Goal: Task Accomplishment & Management: Manage account settings

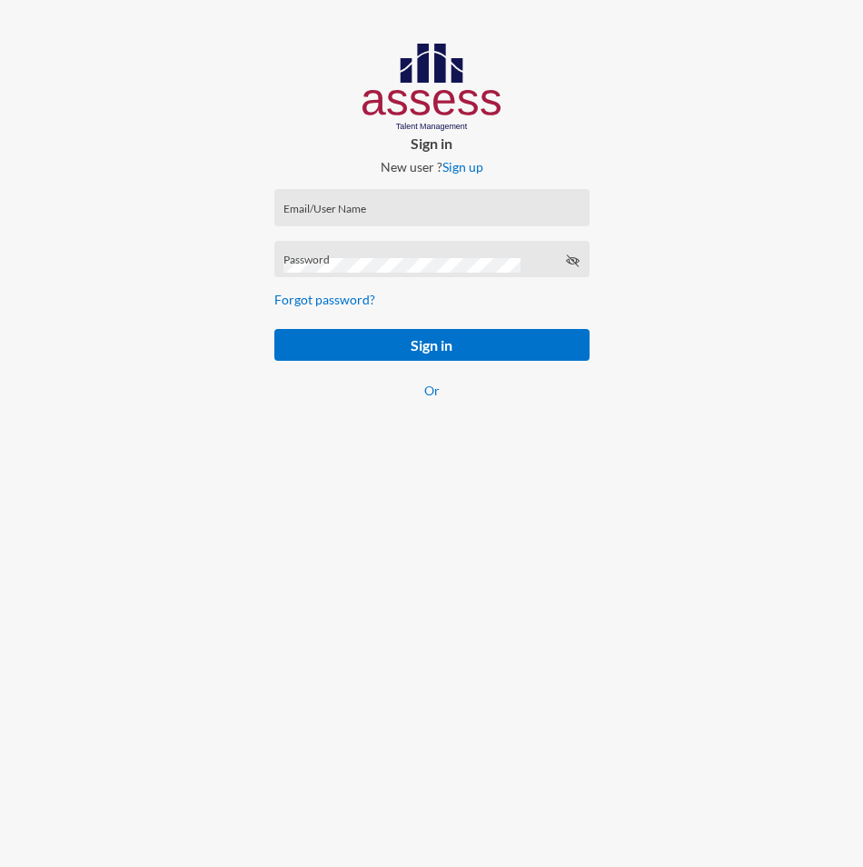
click at [360, 212] on input "Email/User Name" at bounding box center [432, 213] width 296 height 15
paste input "basalghamdi091105"
type input "basalghamdi091105"
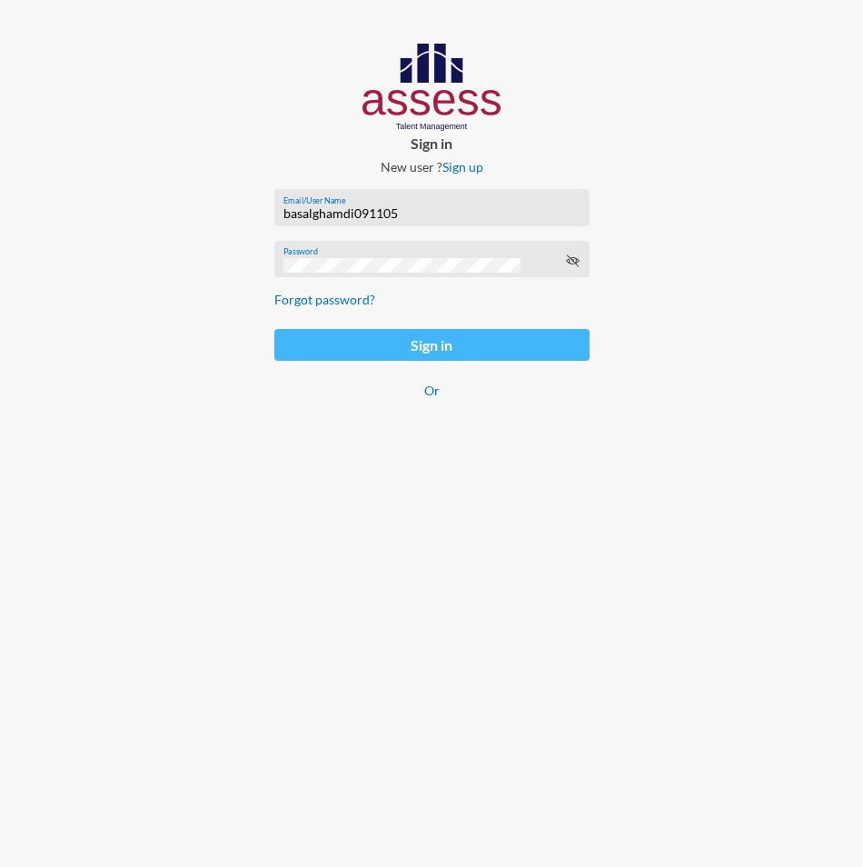
click at [324, 339] on button "Sign in" at bounding box center [431, 345] width 315 height 32
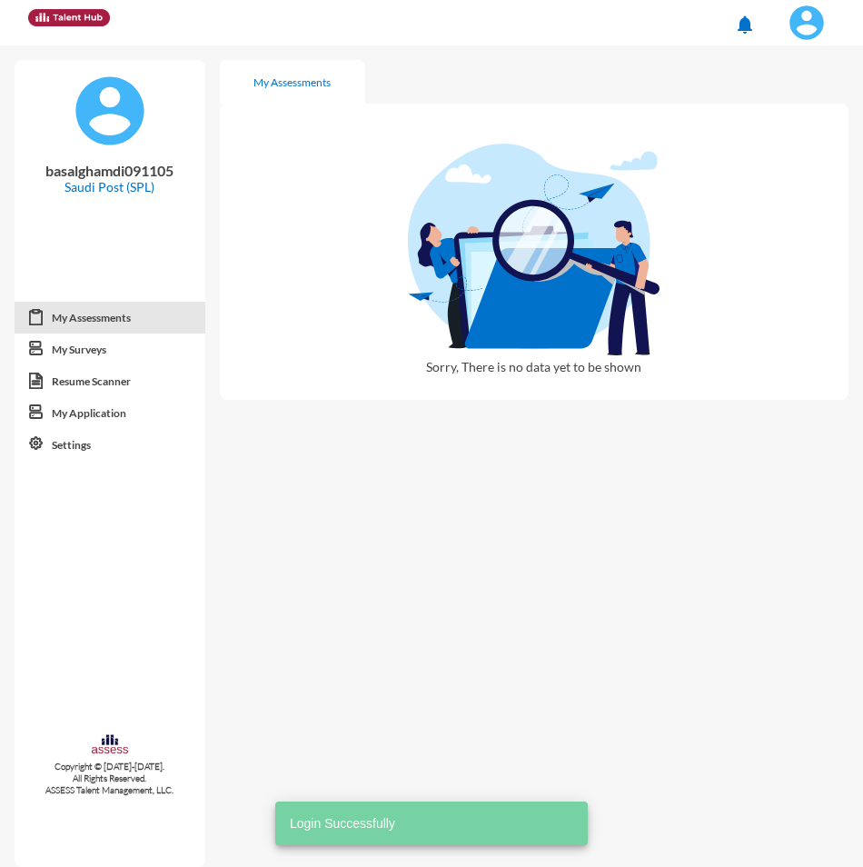
click at [798, 29] on img at bounding box center [807, 23] width 36 height 36
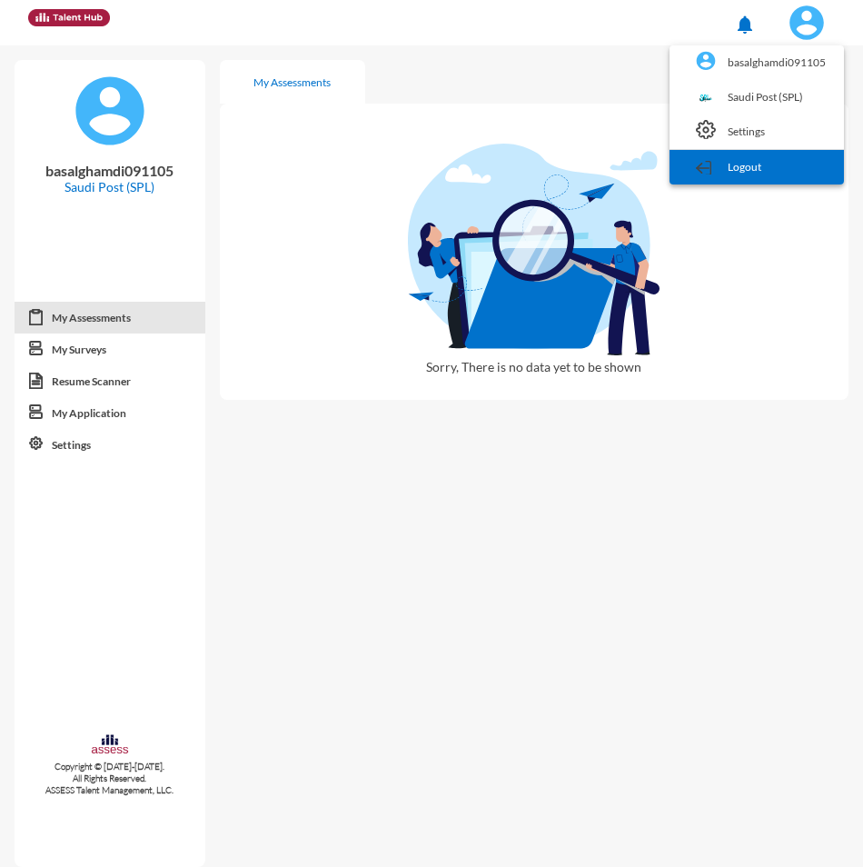
click at [759, 176] on link "Logout" at bounding box center [757, 167] width 156 height 35
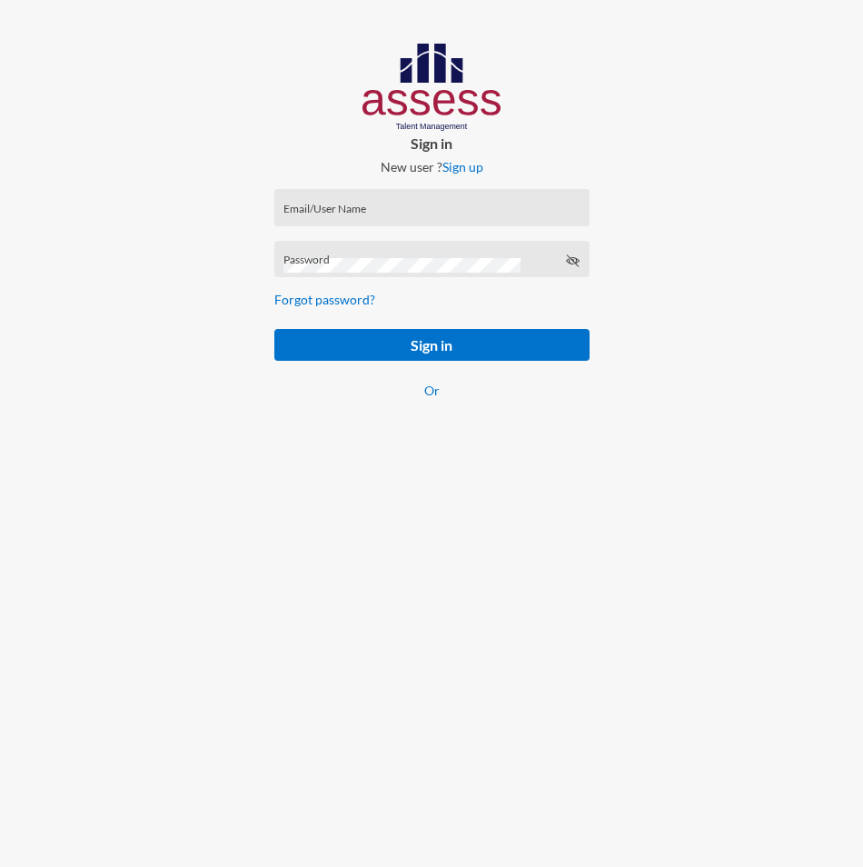
drag, startPoint x: 364, startPoint y: 225, endPoint x: 358, endPoint y: 214, distance: 12.6
click at [364, 224] on div "Email/User Name" at bounding box center [432, 211] width 296 height 27
click at [357, 214] on input "Email/User Name" at bounding box center [432, 213] width 296 height 15
paste input "SPLSS1005587231"
type input "SPLSS1005587231"
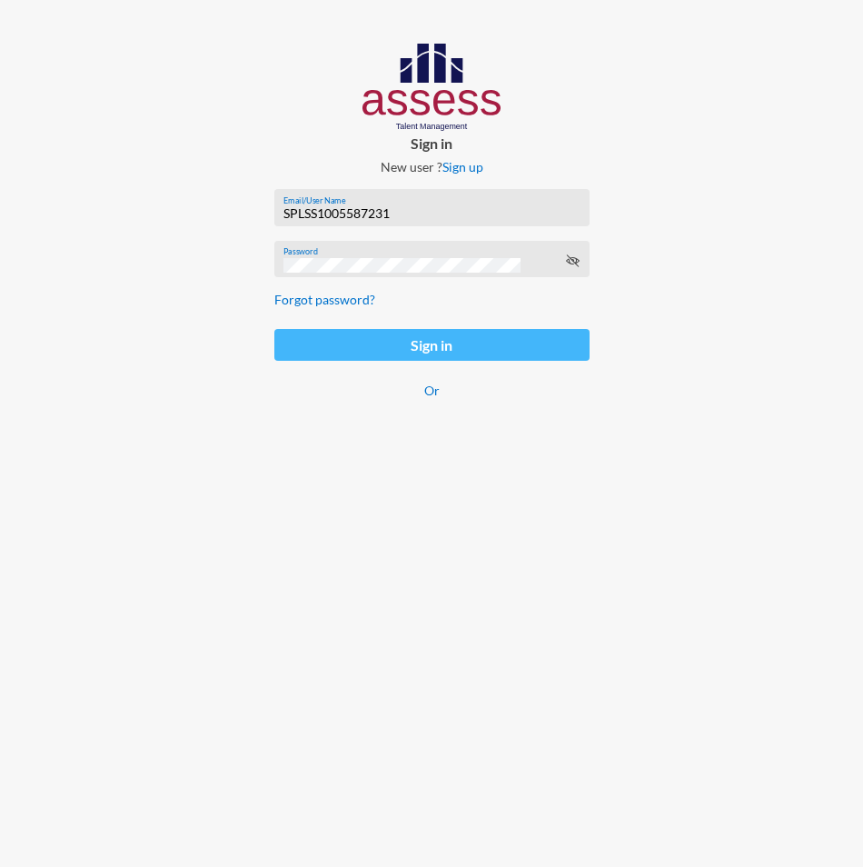
click at [334, 349] on button "Sign in" at bounding box center [431, 345] width 315 height 32
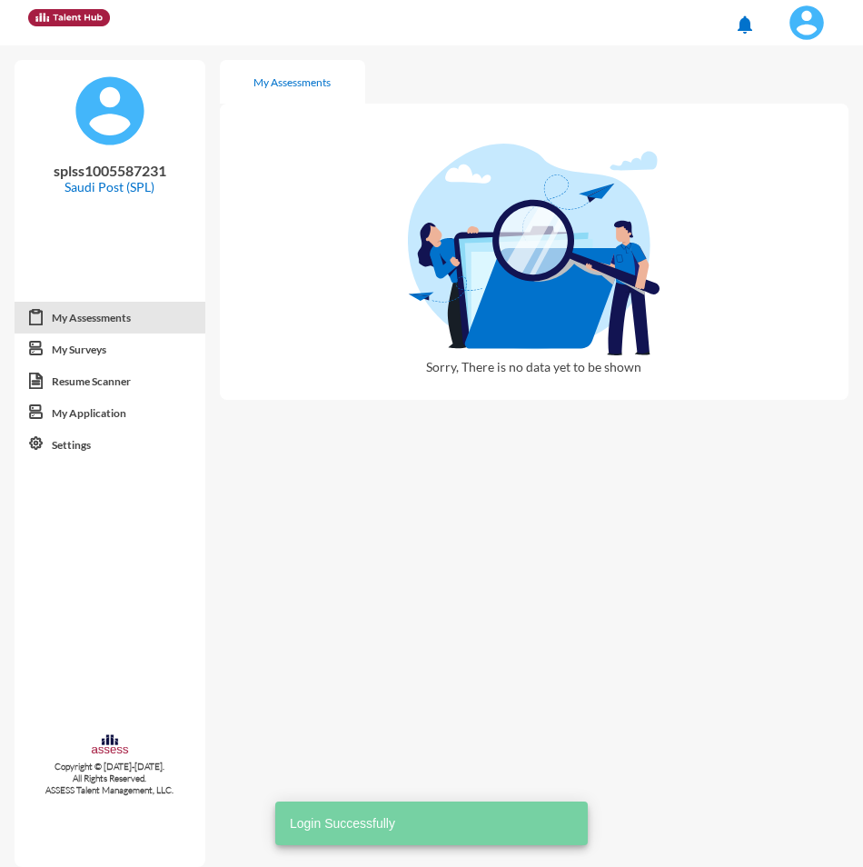
click at [802, 34] on img at bounding box center [807, 23] width 36 height 36
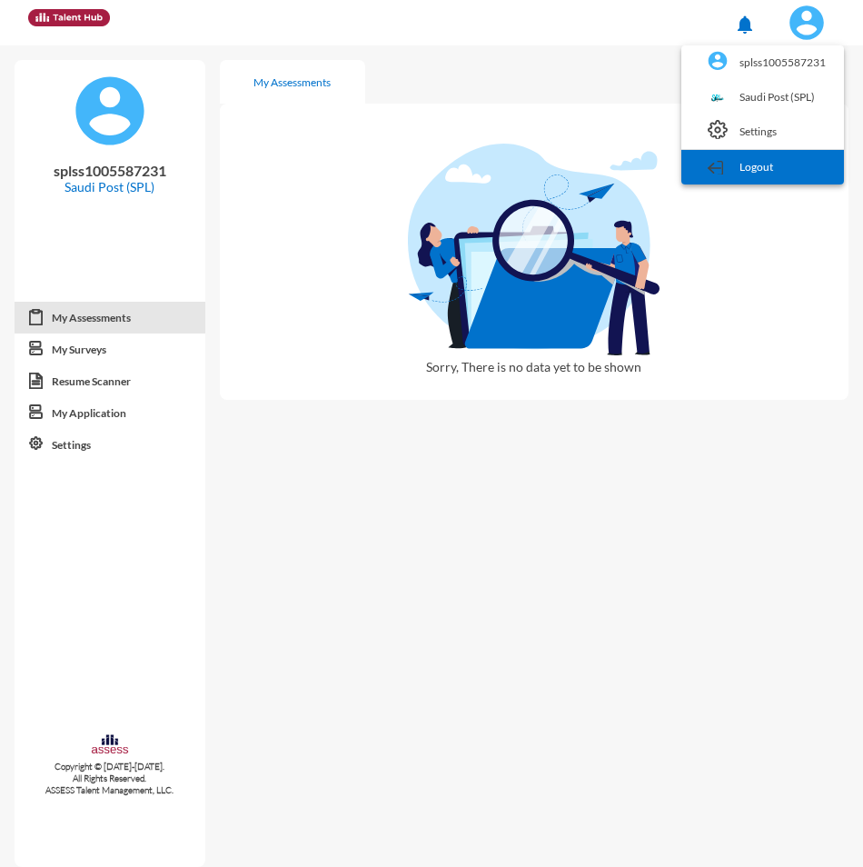
click at [738, 161] on link "Logout" at bounding box center [763, 167] width 144 height 35
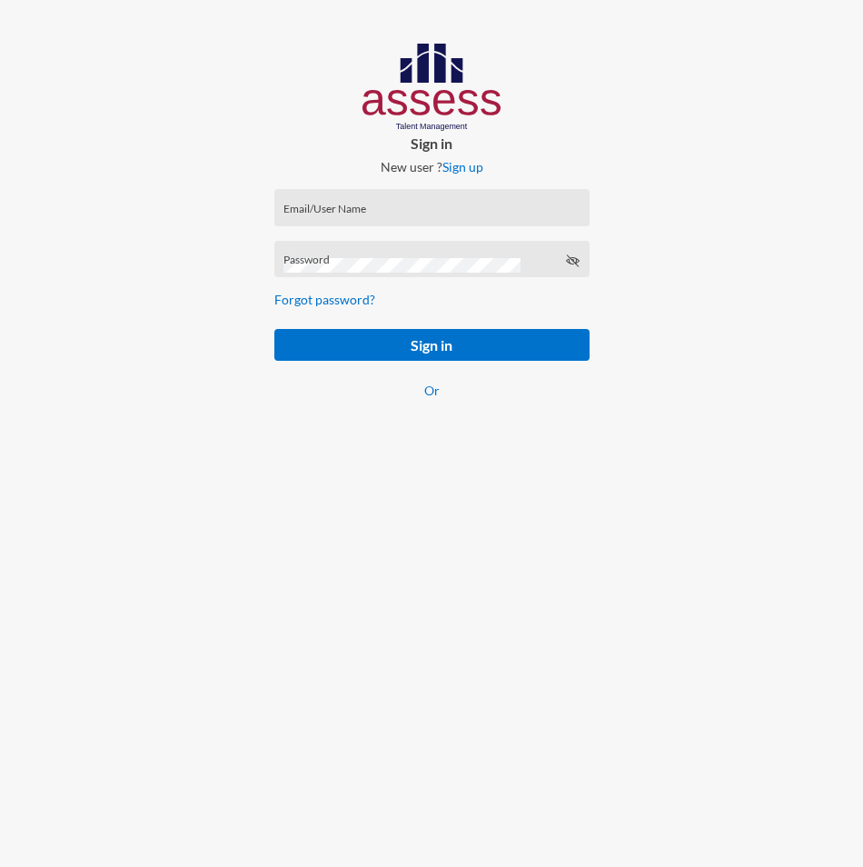
click at [400, 208] on div "Email/User Name" at bounding box center [432, 211] width 296 height 27
paste input "SPLSS1051471983"
type input "SPLSS1051471983"
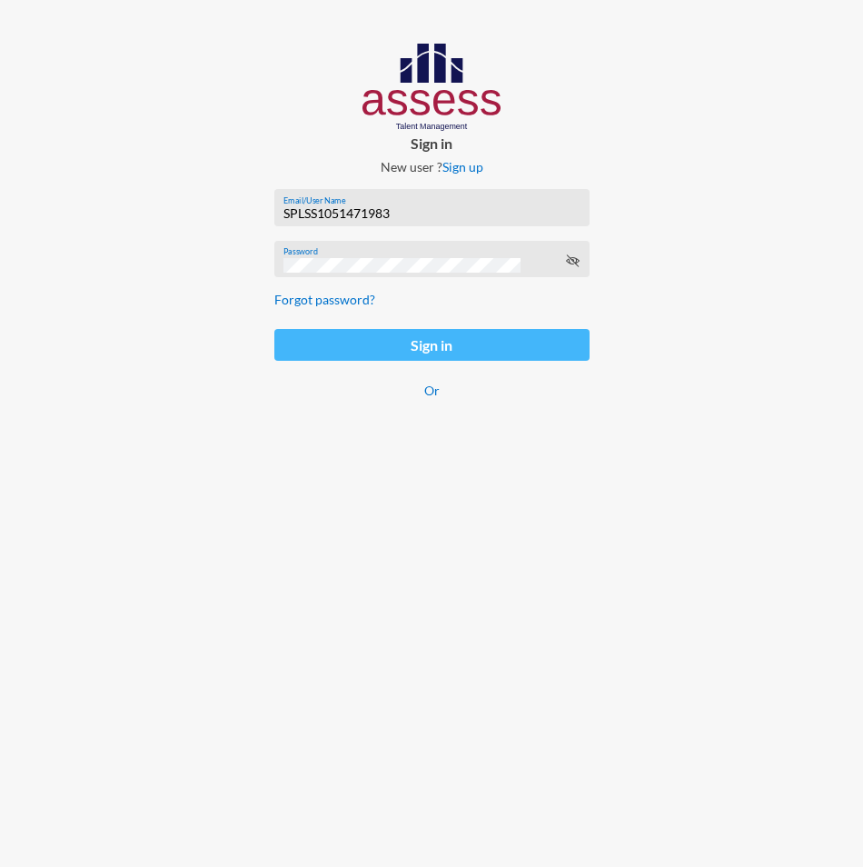
click at [343, 344] on button "Sign in" at bounding box center [431, 345] width 315 height 32
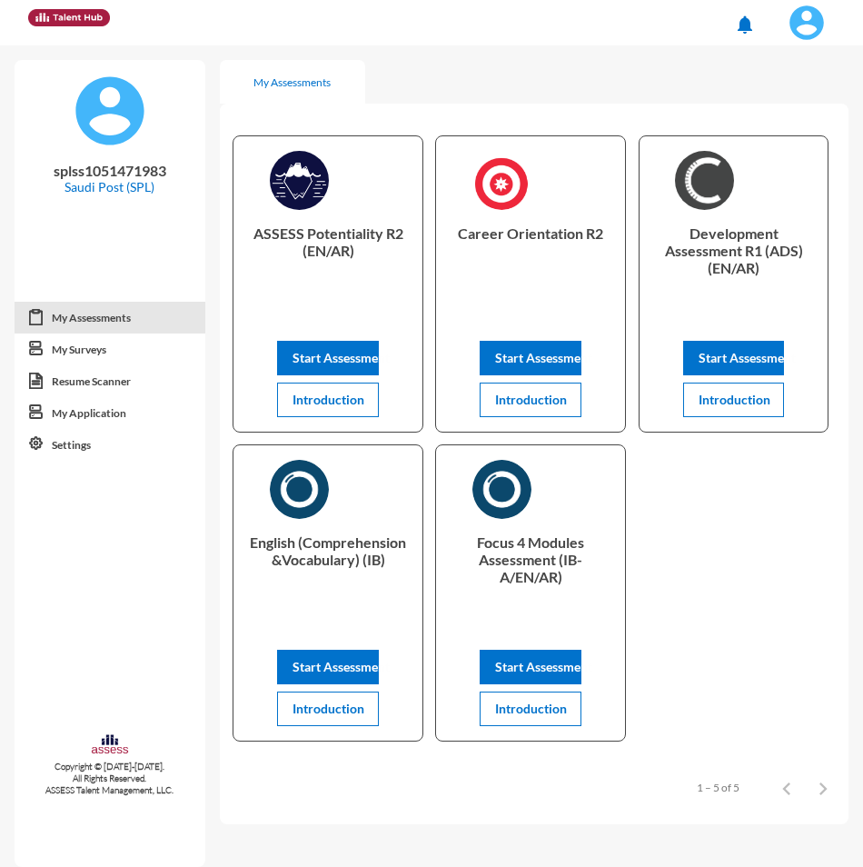
click at [818, 34] on img at bounding box center [807, 23] width 36 height 36
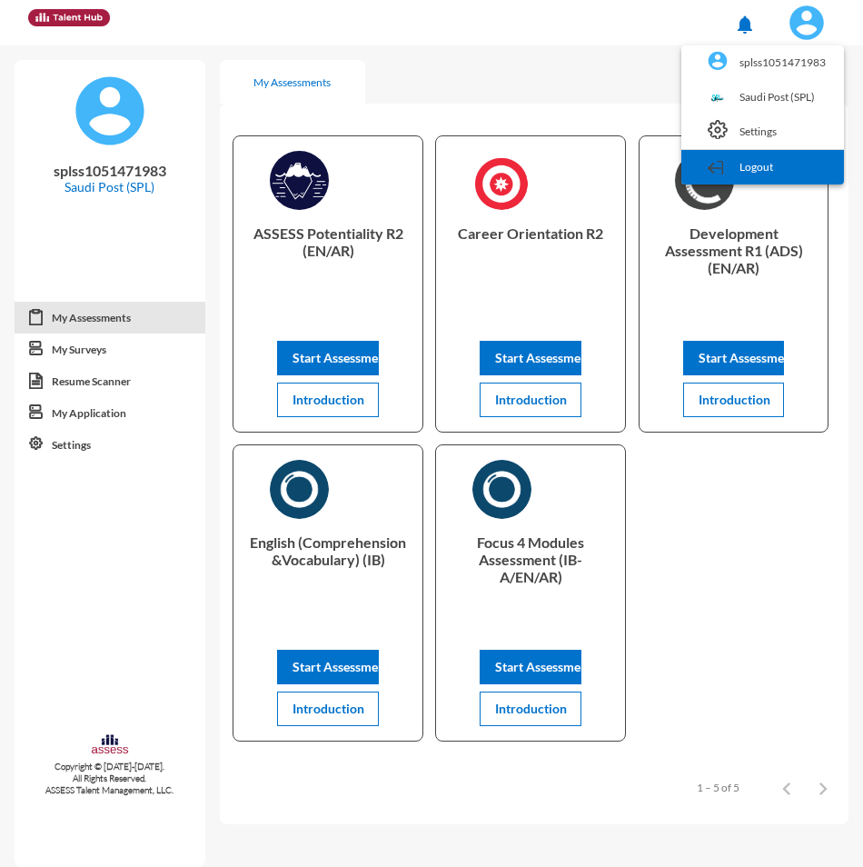
click at [772, 168] on link "Logout" at bounding box center [763, 167] width 144 height 35
